Goal: Find contact information: Find contact information

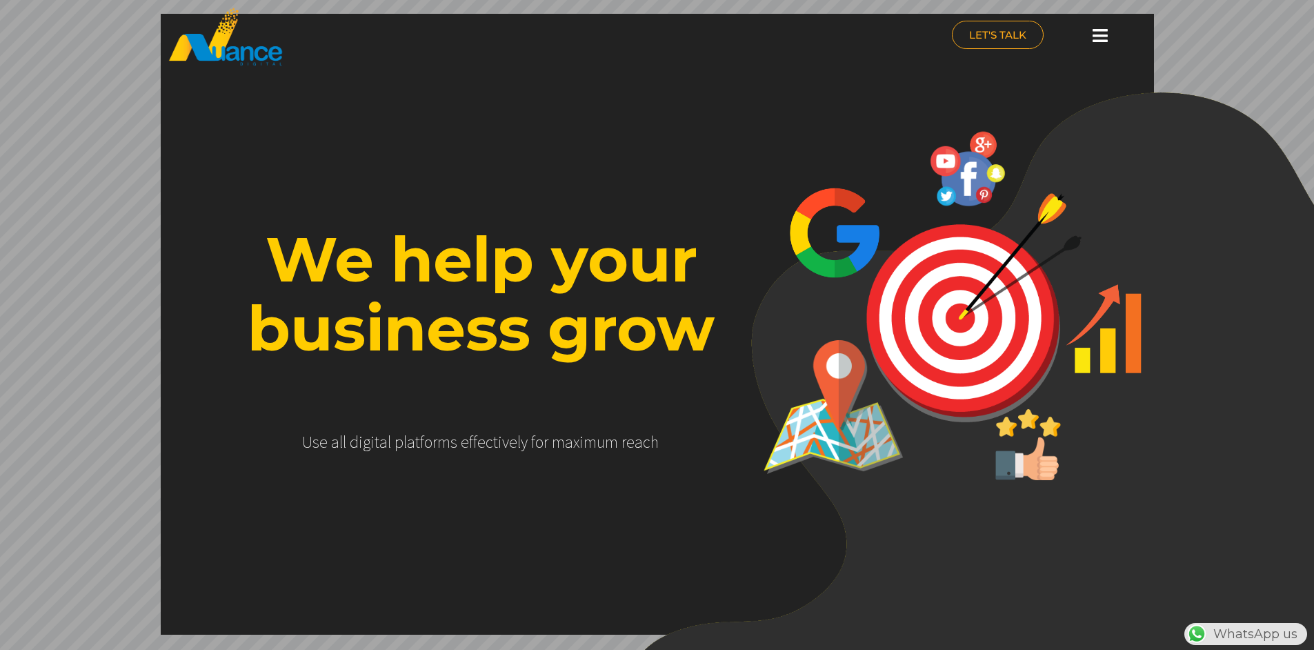
click at [1097, 33] on icon at bounding box center [1100, 35] width 15 height 17
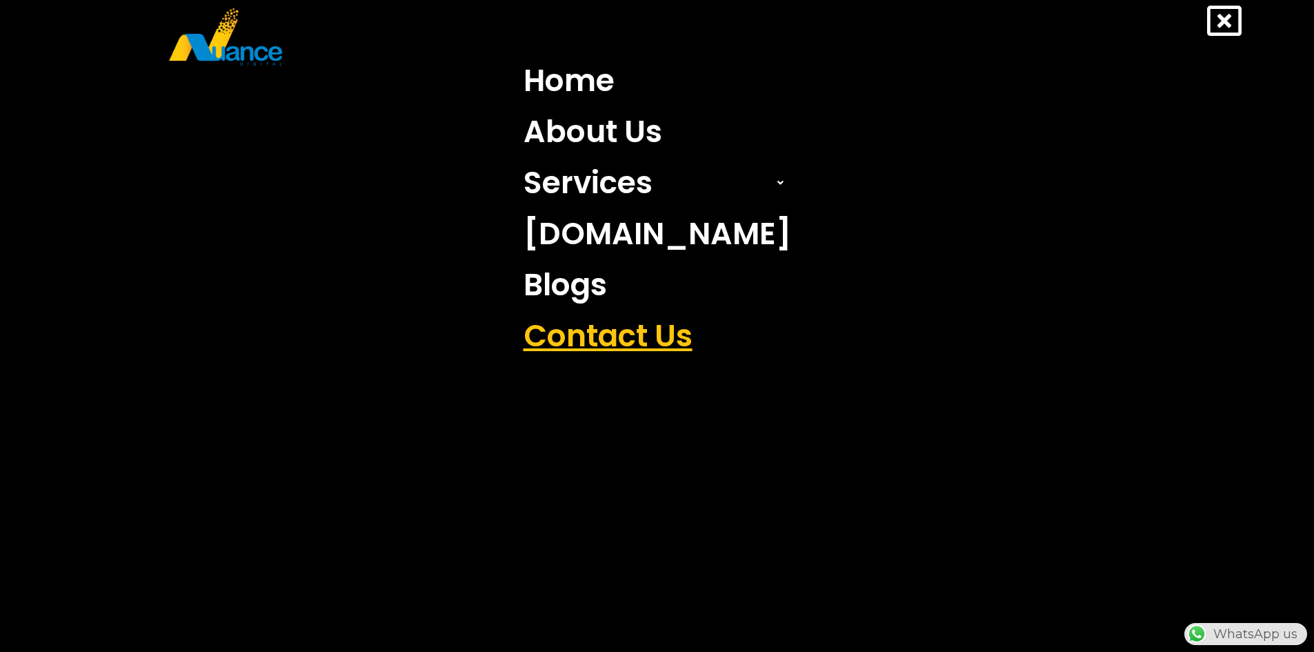
click at [667, 330] on link "Contact Us" at bounding box center [657, 335] width 288 height 51
